Goal: Transaction & Acquisition: Purchase product/service

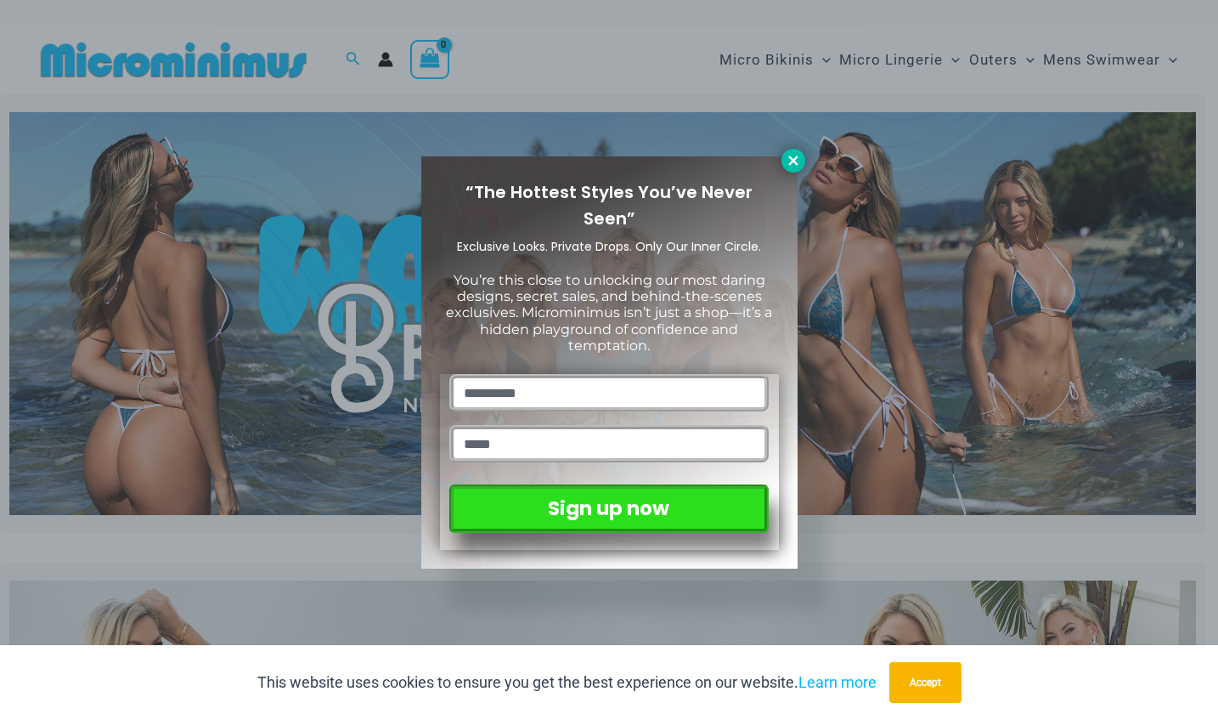
click at [793, 161] on icon at bounding box center [792, 159] width 9 height 9
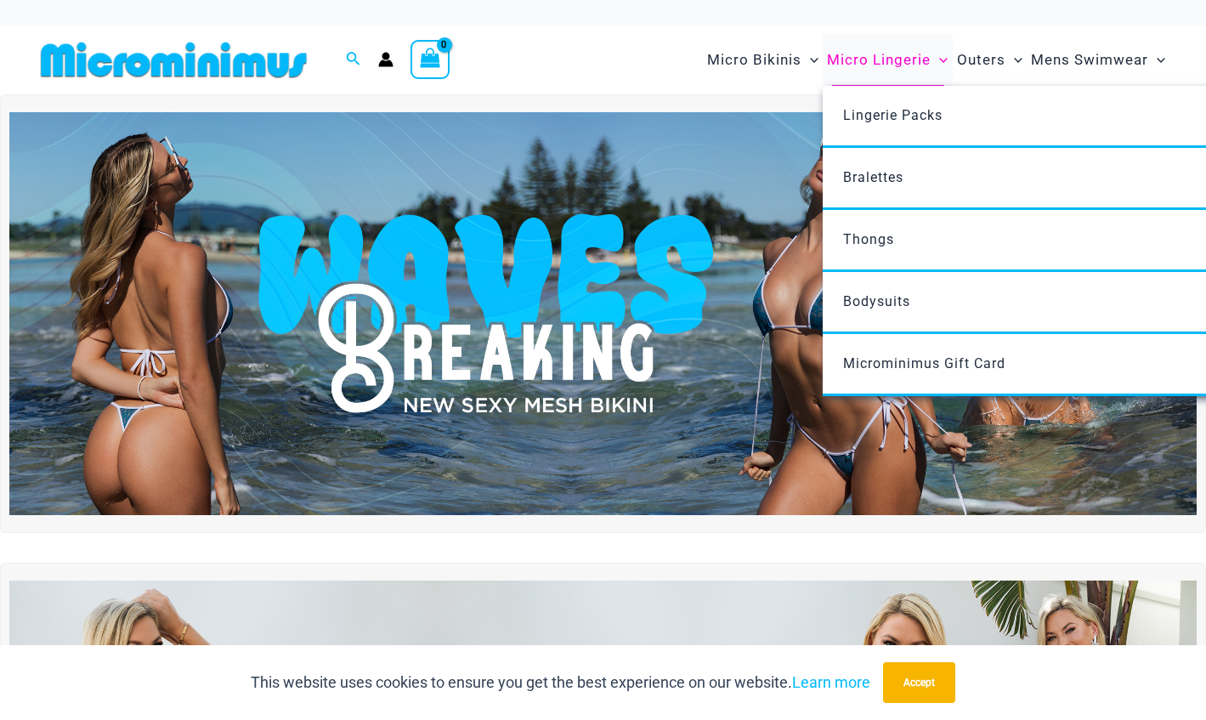
click at [864, 61] on span "Micro Lingerie" at bounding box center [879, 59] width 104 height 43
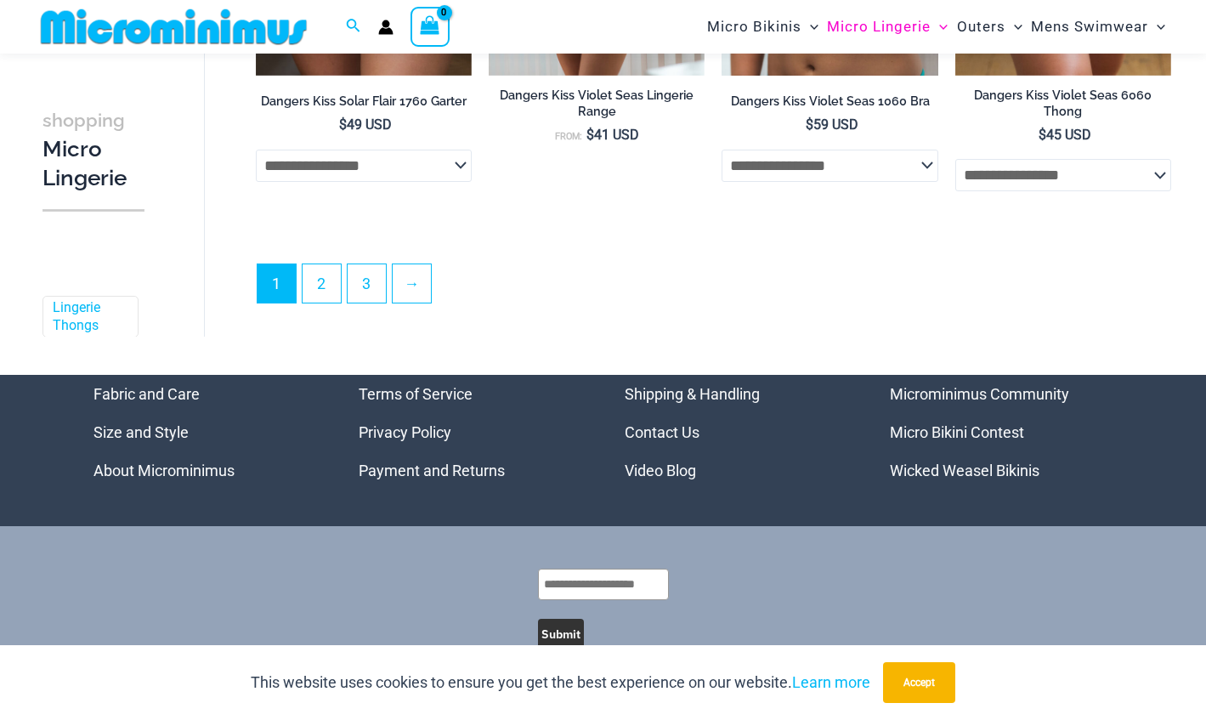
scroll to position [4016, 0]
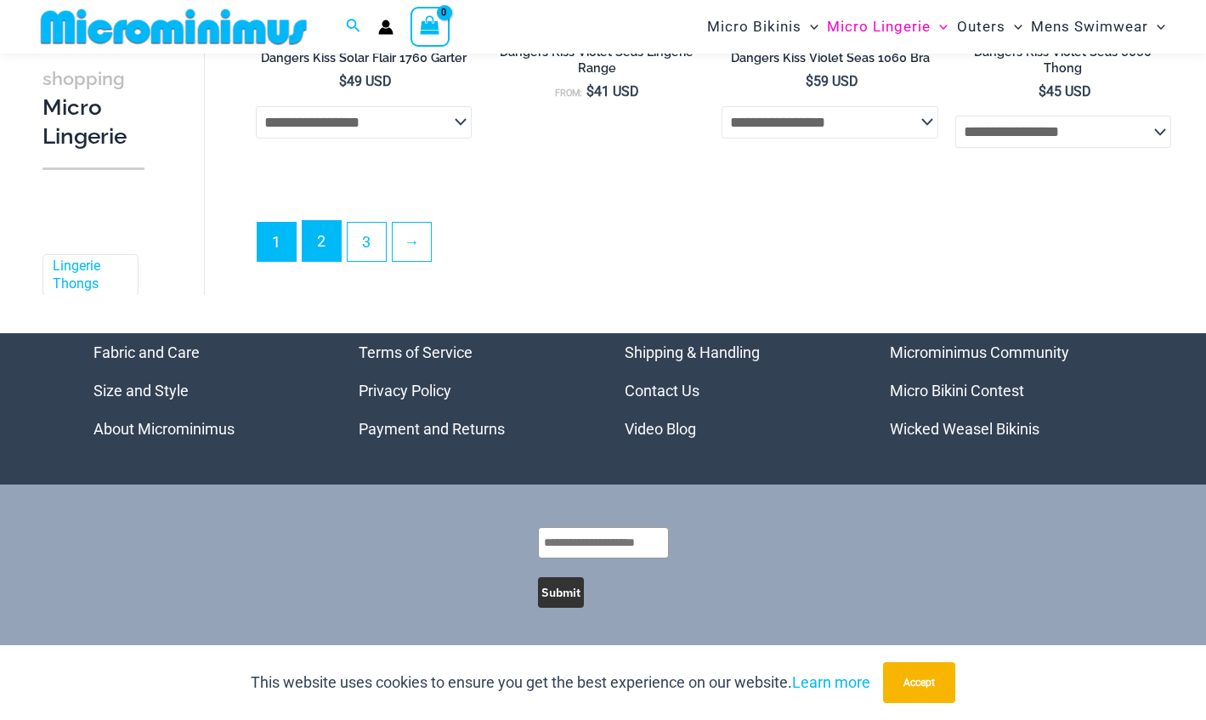
click at [320, 253] on link "2" at bounding box center [321, 241] width 38 height 40
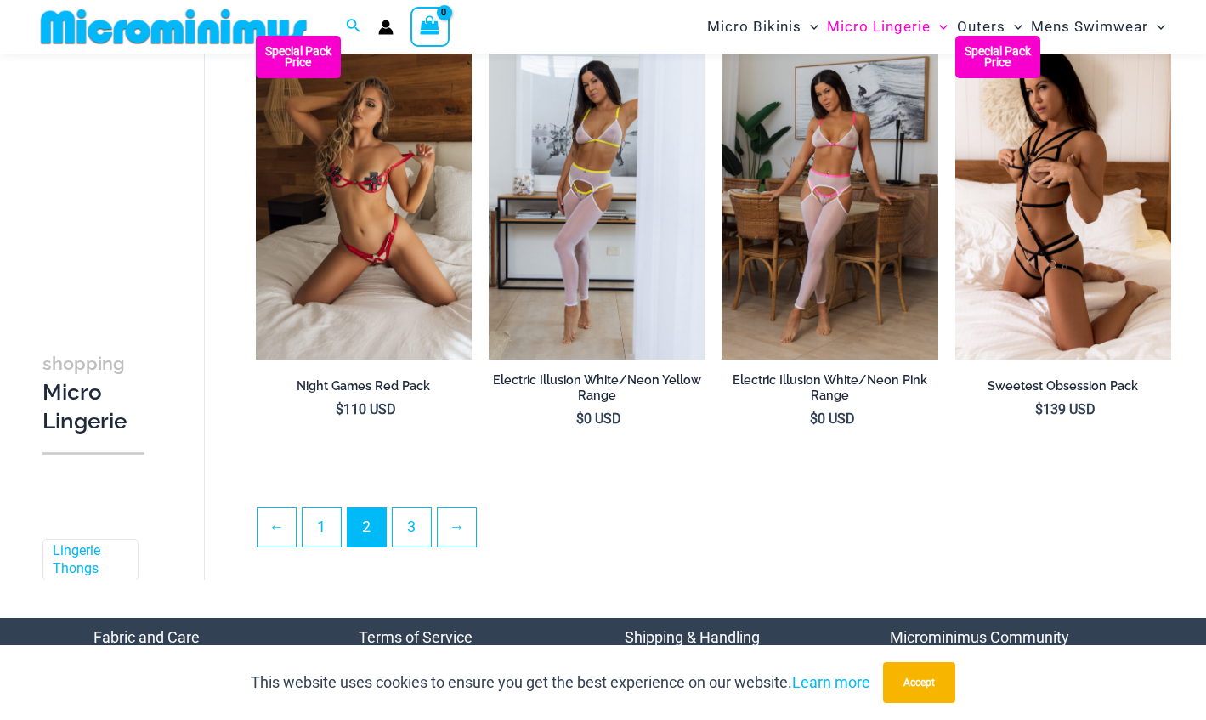
scroll to position [3604, 0]
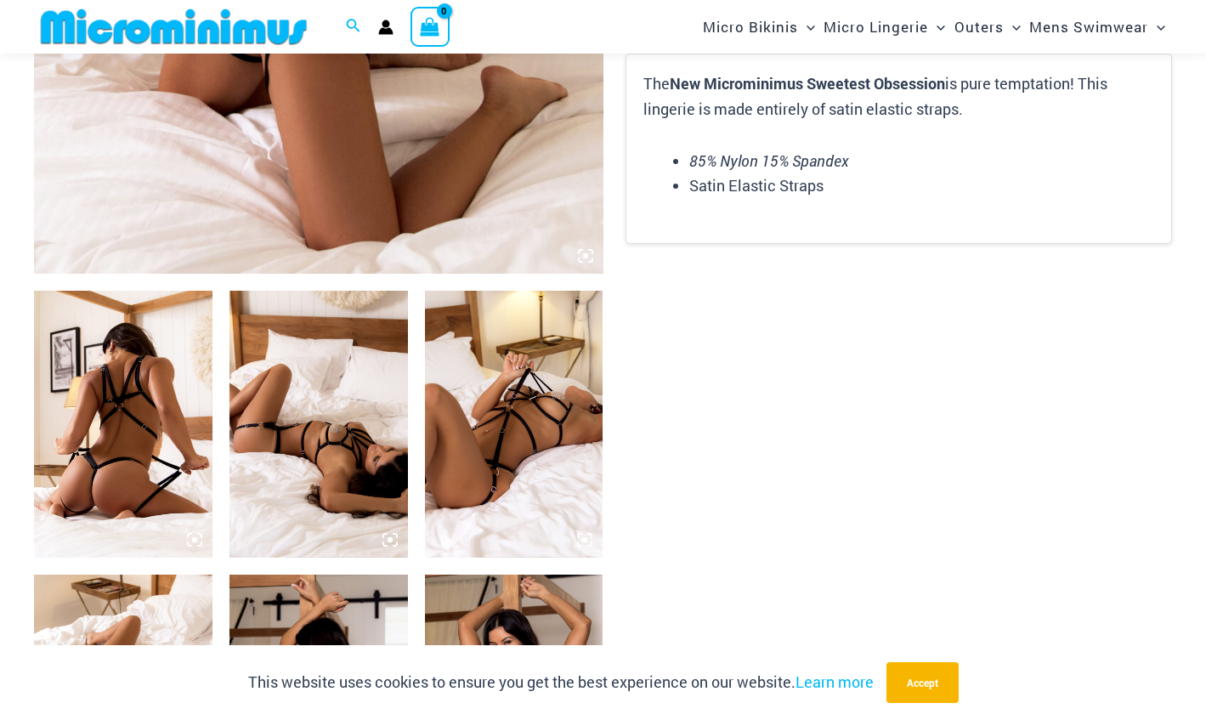
scroll to position [726, 0]
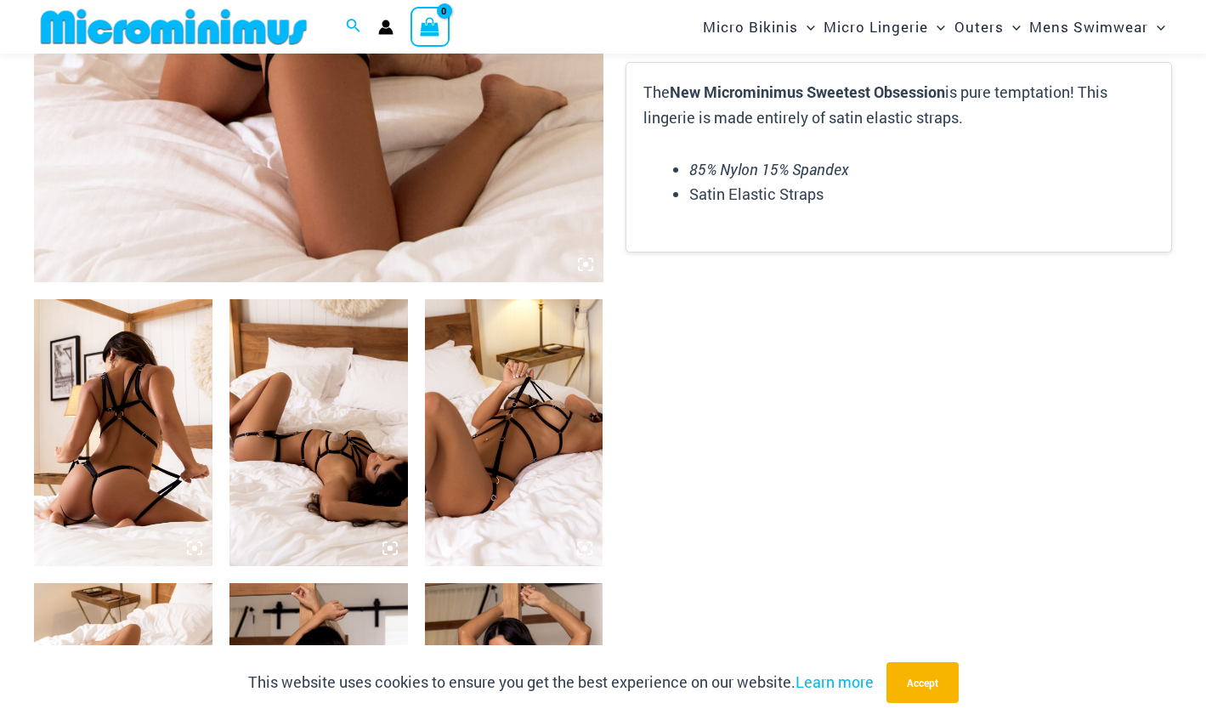
click at [448, 444] on img at bounding box center [514, 433] width 178 height 268
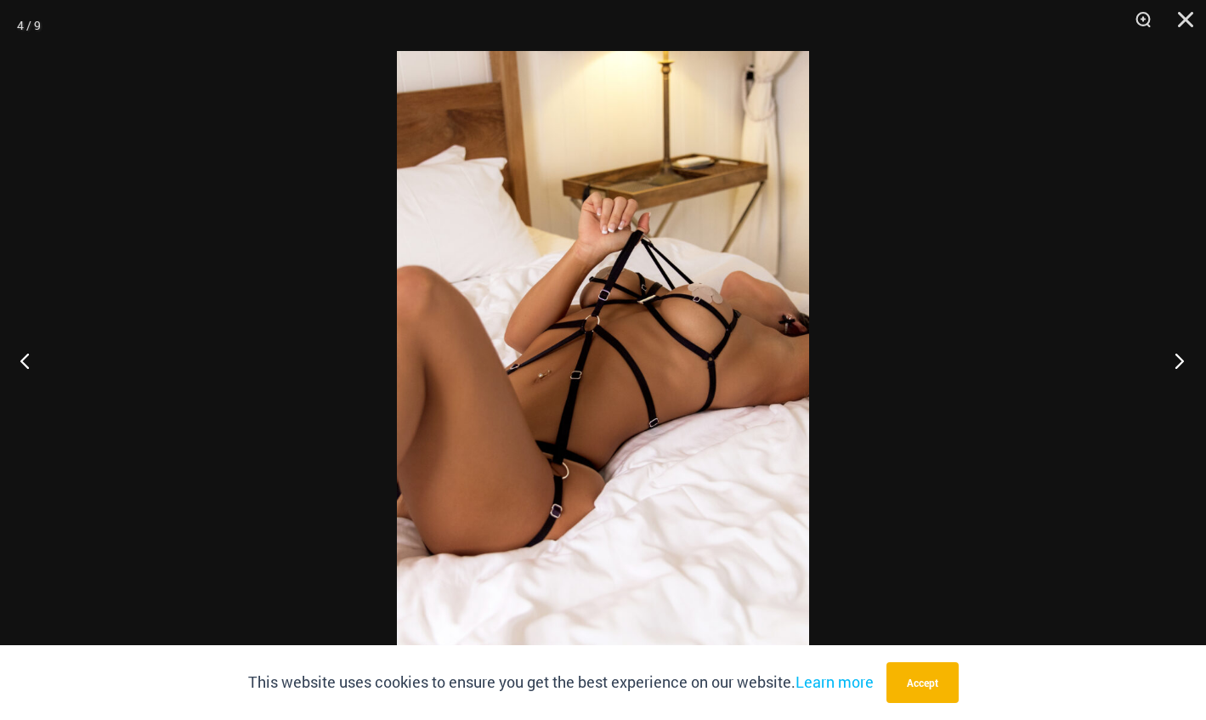
click at [1164, 392] on button "Next" at bounding box center [1174, 360] width 64 height 85
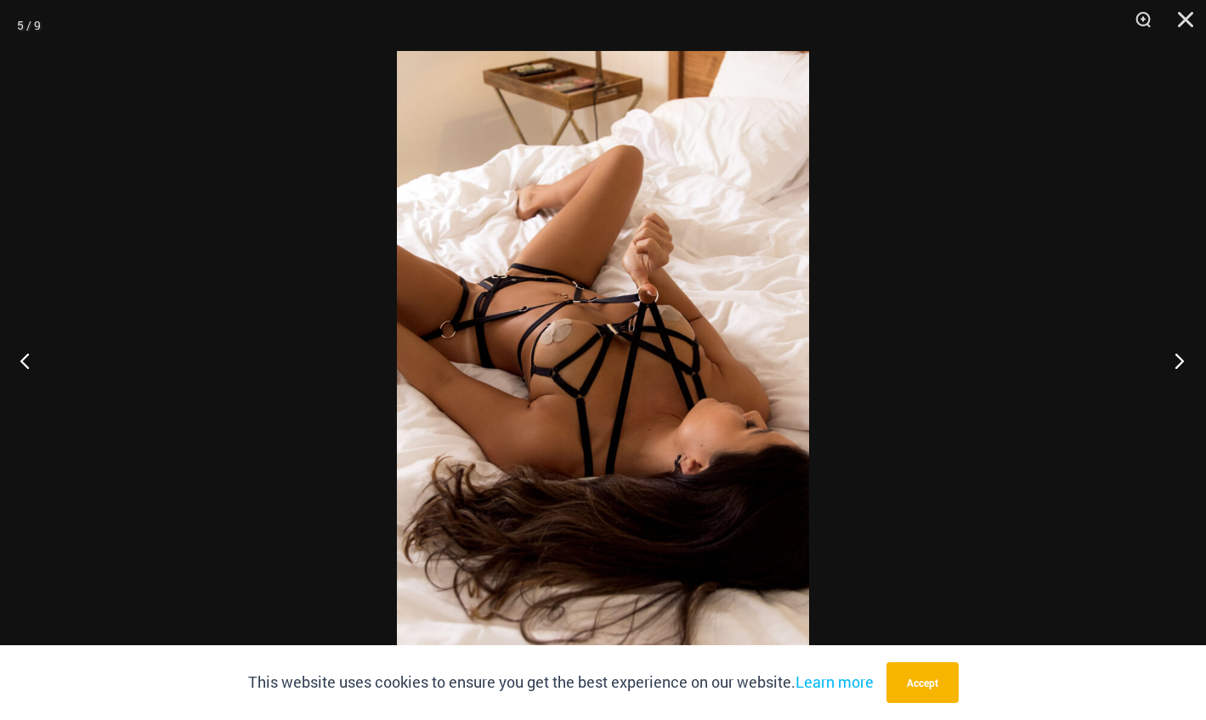
click at [1164, 392] on button "Next" at bounding box center [1174, 360] width 64 height 85
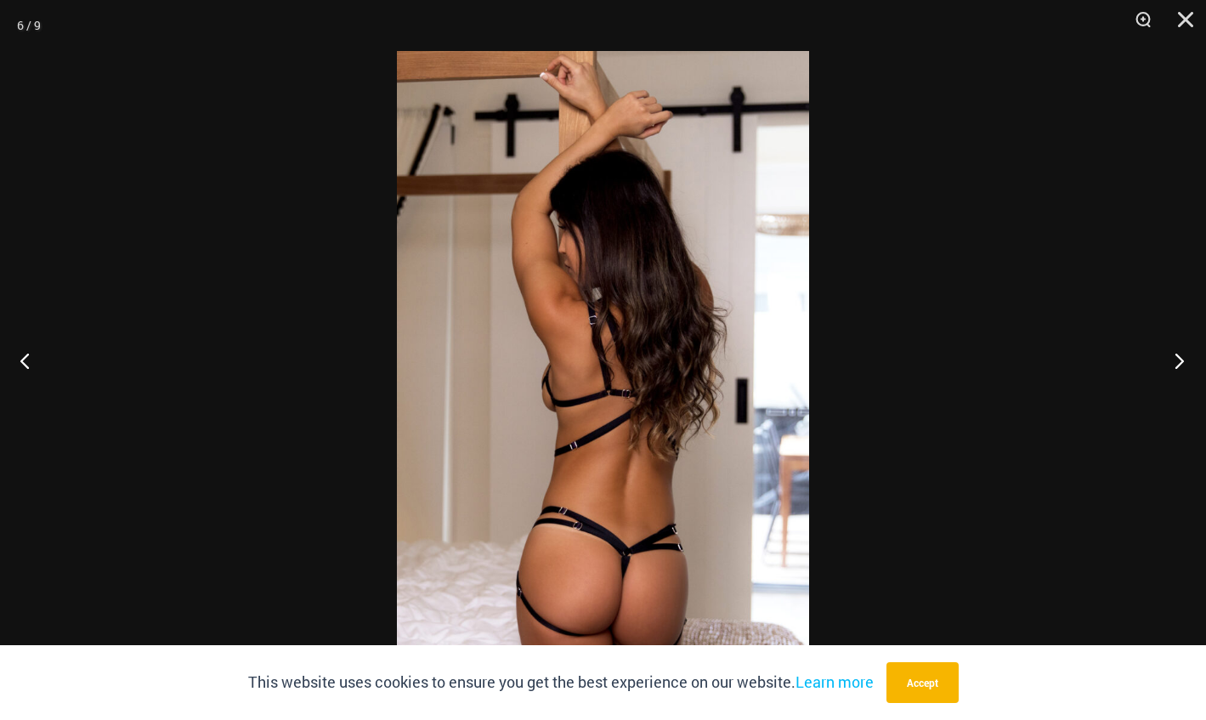
click at [1164, 392] on button "Next" at bounding box center [1174, 360] width 64 height 85
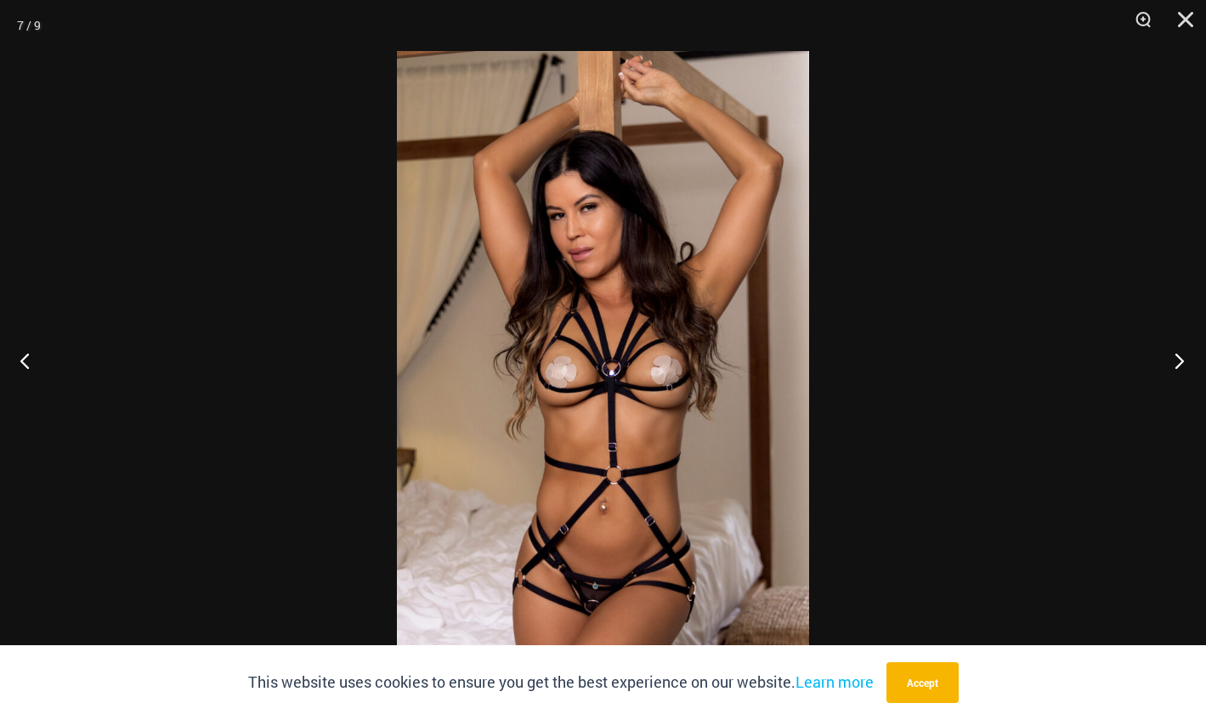
click at [1164, 392] on button "Next" at bounding box center [1174, 360] width 64 height 85
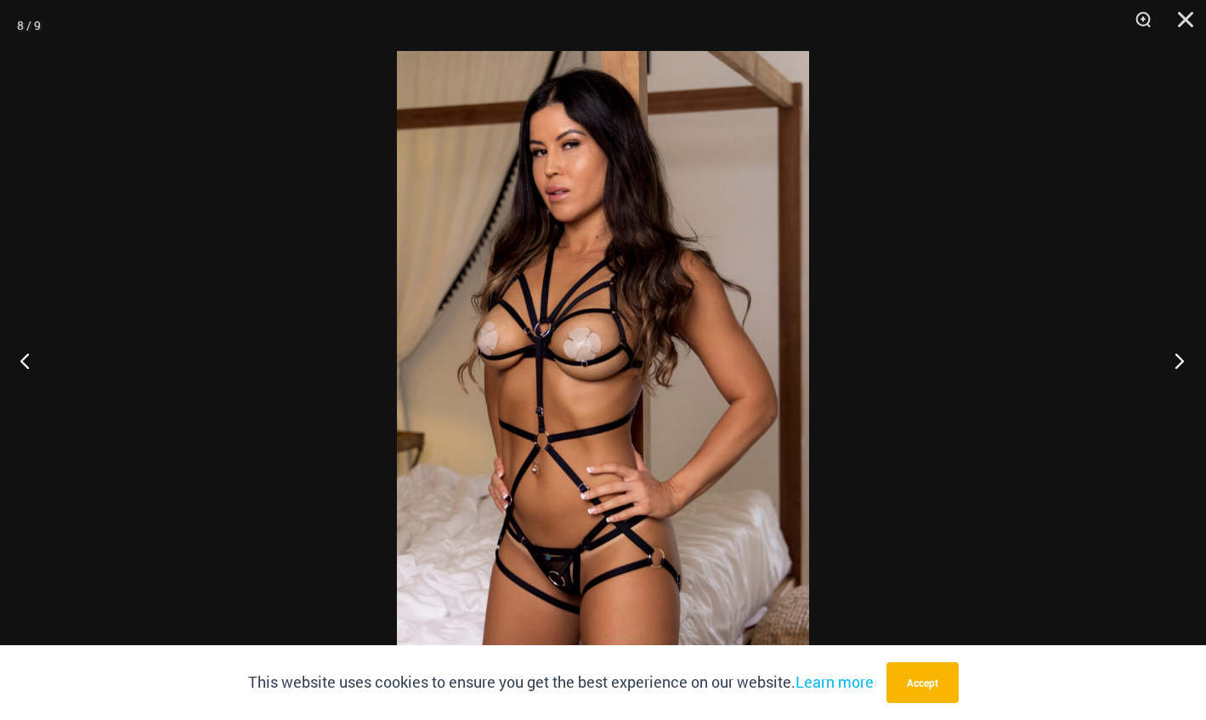
click at [1164, 392] on button "Next" at bounding box center [1174, 360] width 64 height 85
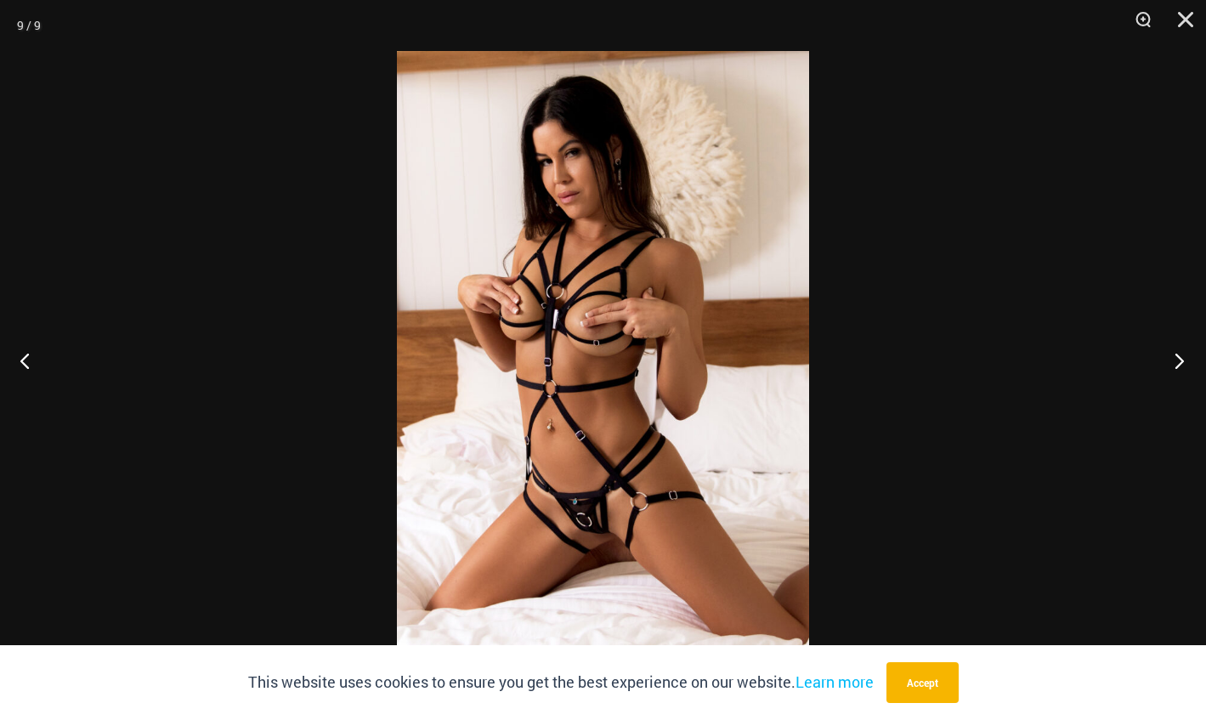
click at [1164, 392] on button "Next" at bounding box center [1174, 360] width 64 height 85
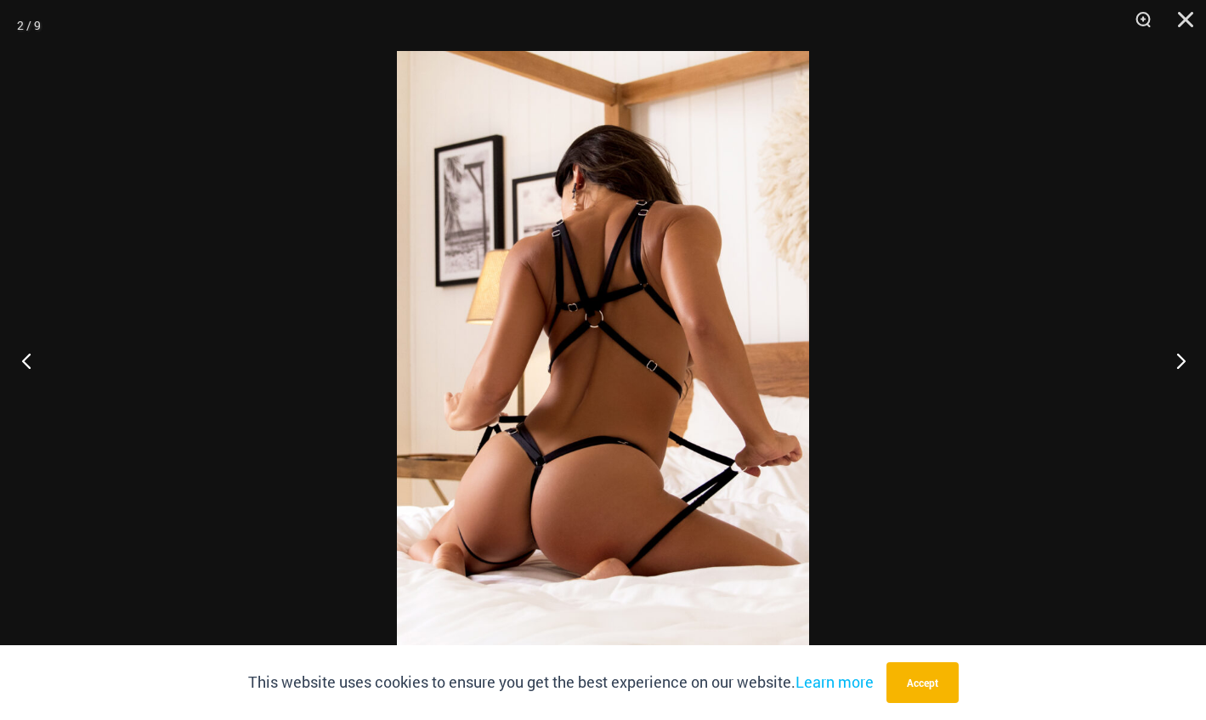
click at [25, 360] on button "Previous" at bounding box center [32, 360] width 64 height 85
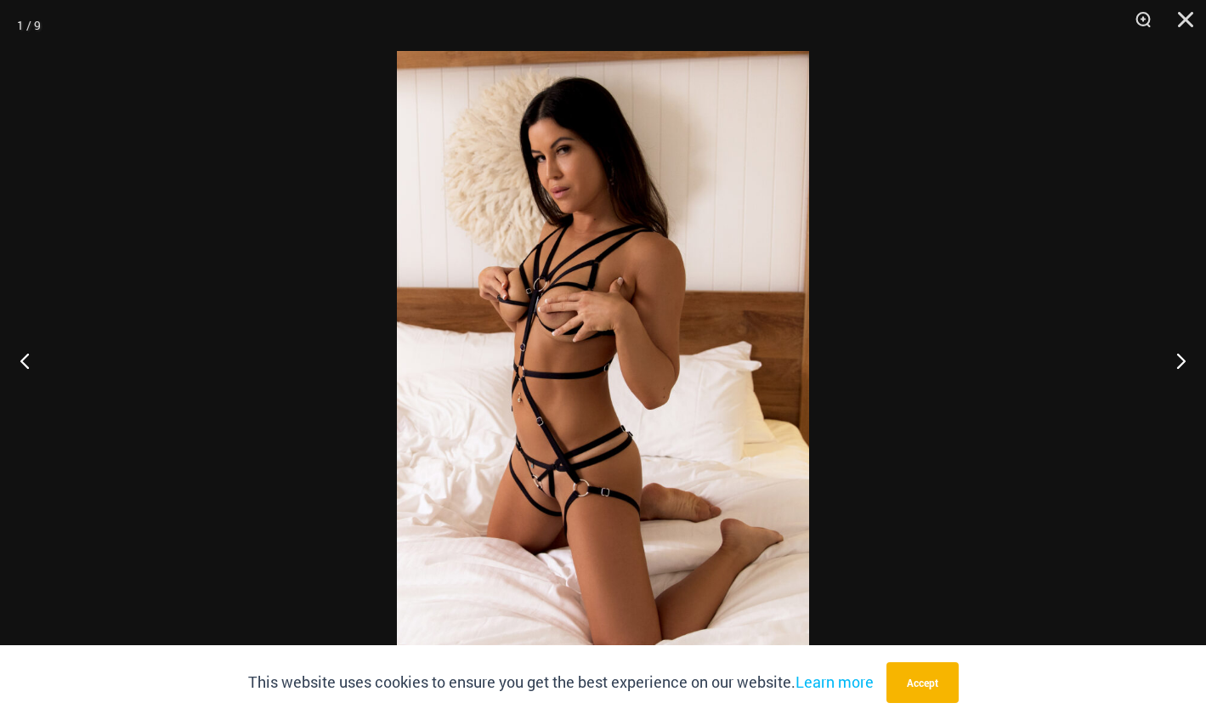
click at [524, 335] on img at bounding box center [603, 360] width 412 height 618
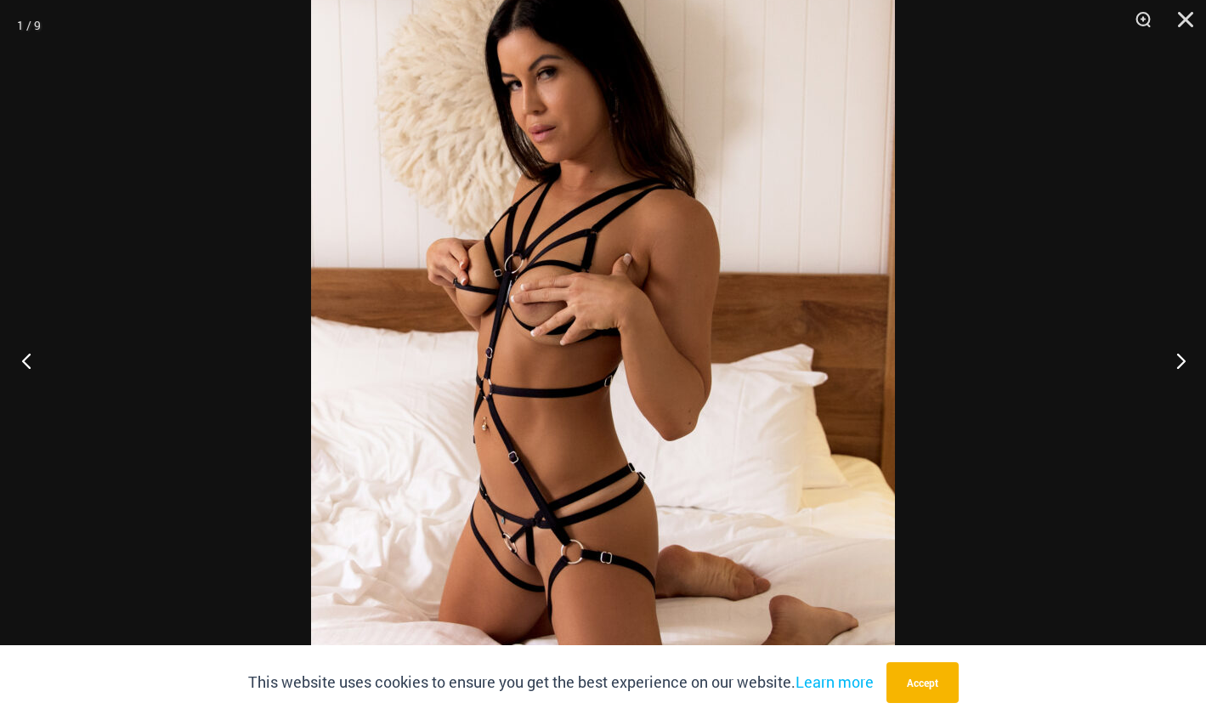
click at [27, 353] on button "Previous" at bounding box center [32, 360] width 64 height 85
